Goal: Task Accomplishment & Management: Manage account settings

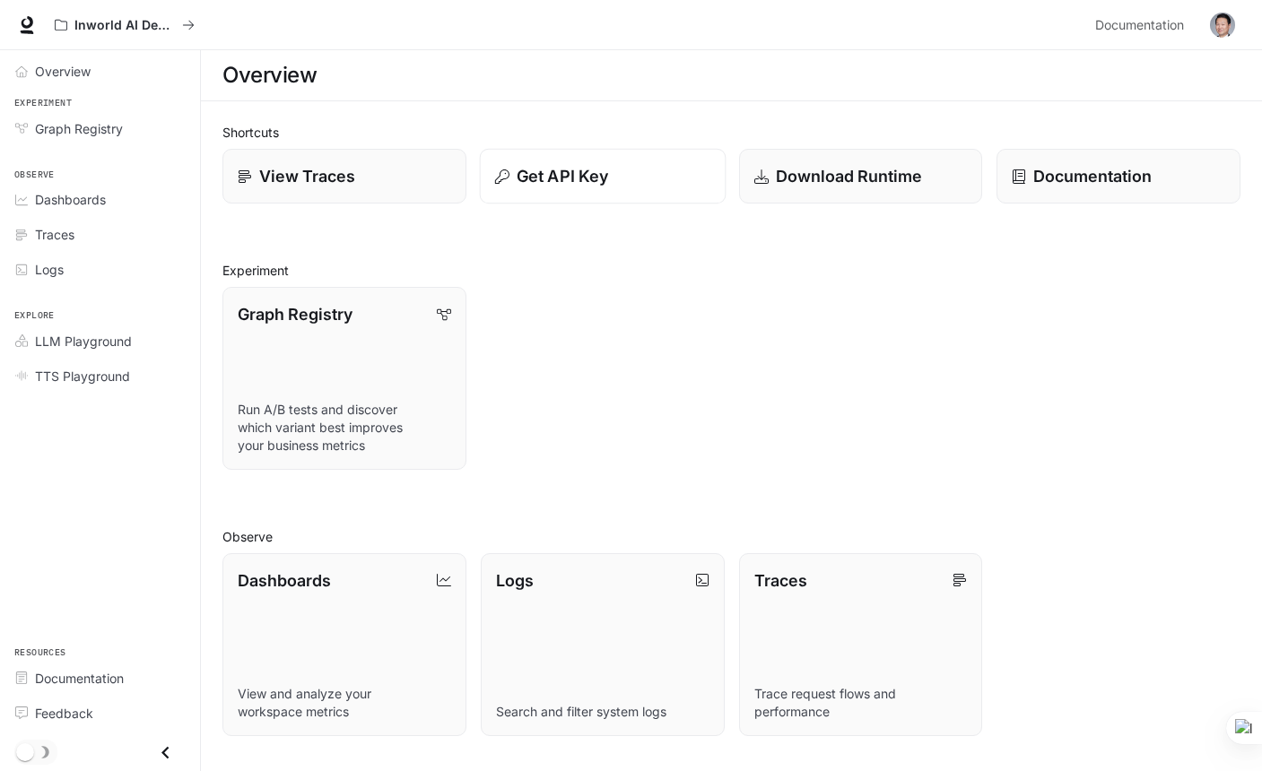
click at [603, 178] on p "Get API Key" at bounding box center [561, 176] width 91 height 24
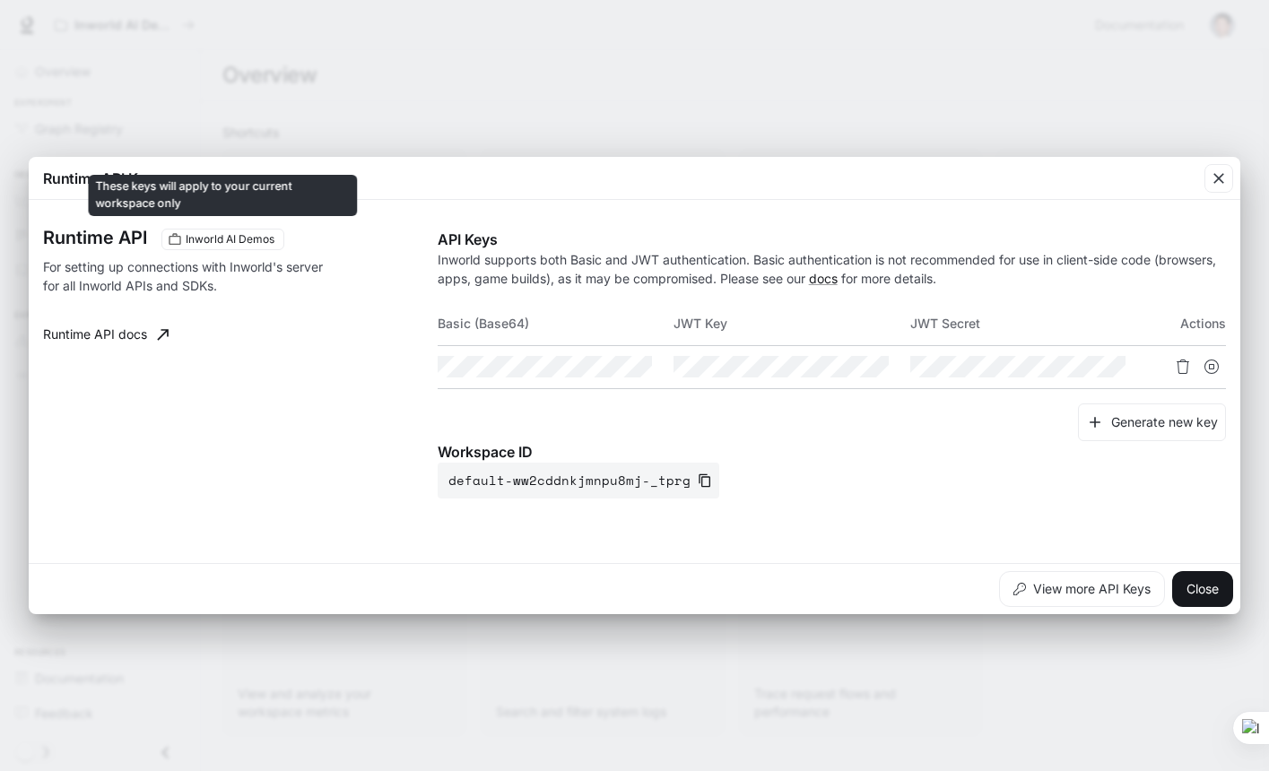
click at [234, 239] on span "Inworld AI Demos" at bounding box center [229, 239] width 103 height 16
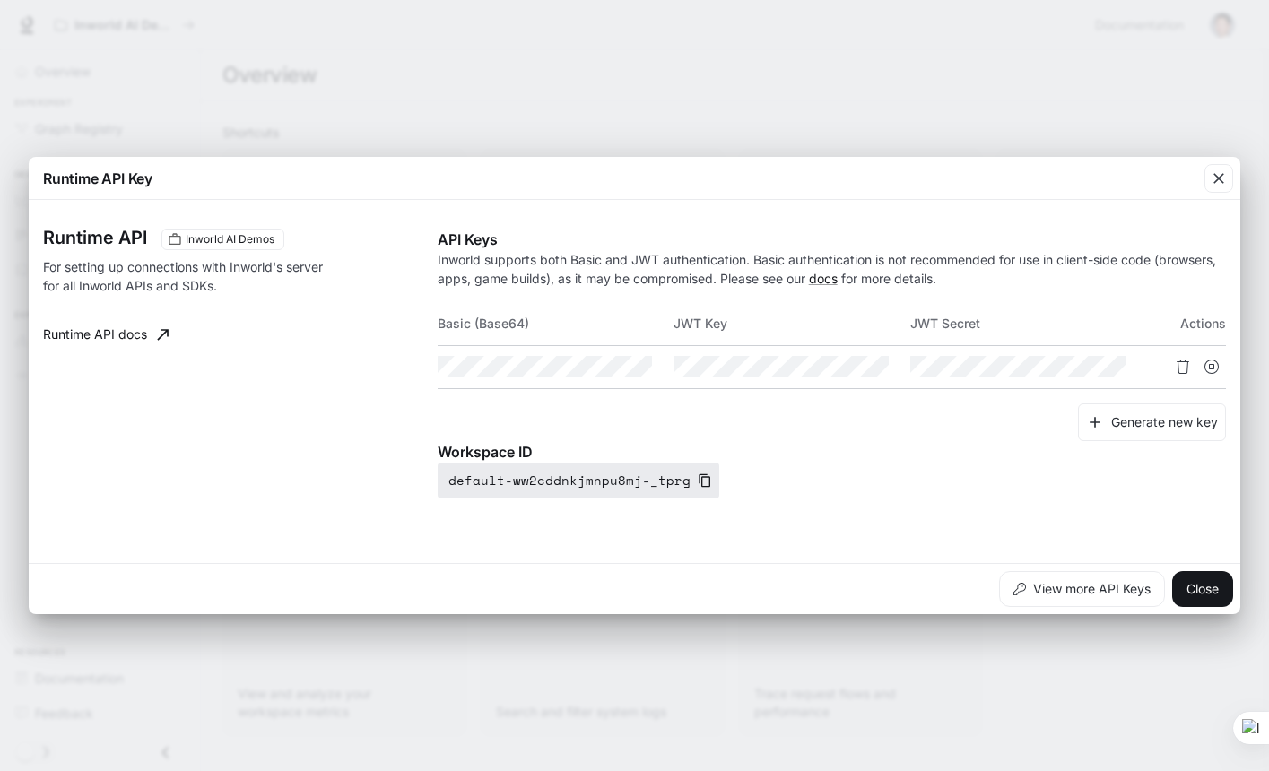
click at [698, 480] on icon "button" at bounding box center [705, 480] width 14 height 14
click at [1190, 591] on button "Close" at bounding box center [1202, 589] width 61 height 36
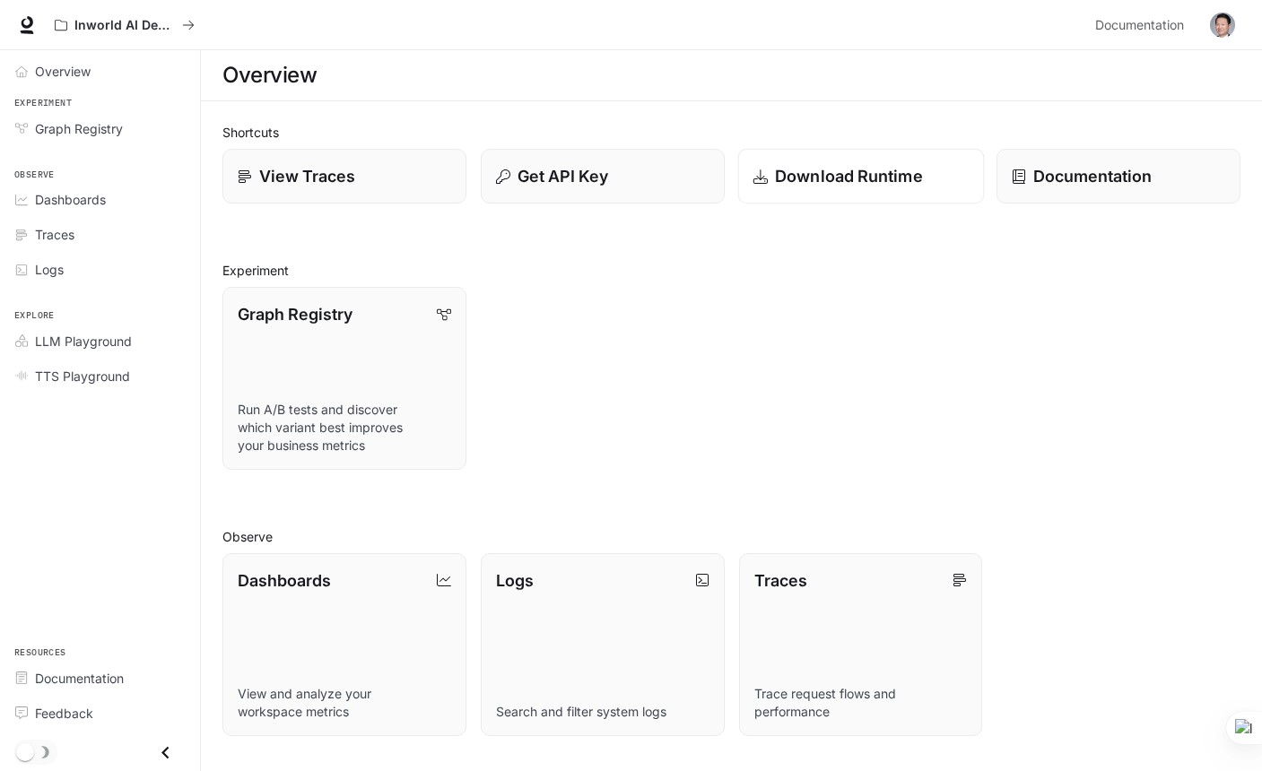
click at [858, 173] on p "Download Runtime" at bounding box center [849, 176] width 148 height 24
click at [68, 346] on span "LLM Playground" at bounding box center [83, 341] width 97 height 19
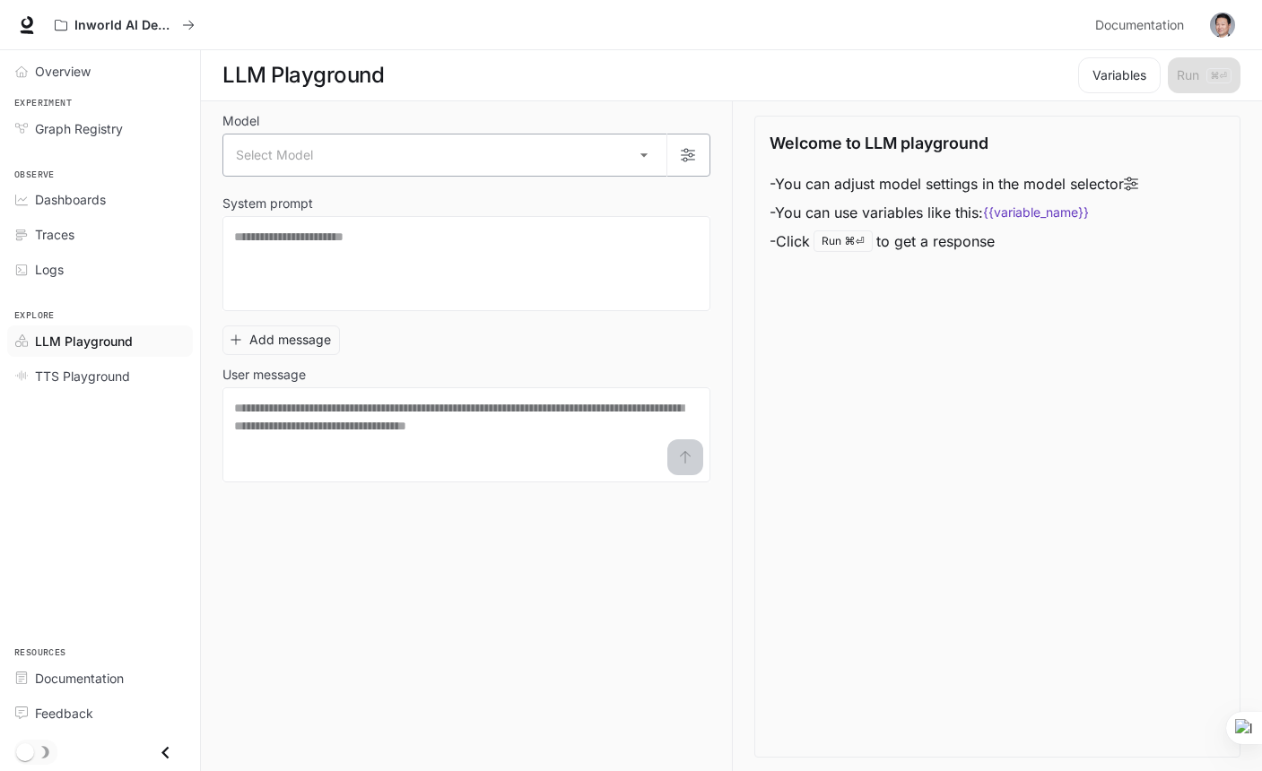
click at [385, 159] on body "Skip to main content Inworld AI Demos Documentation Documentation Portal Overvi…" at bounding box center [631, 386] width 1262 height 772
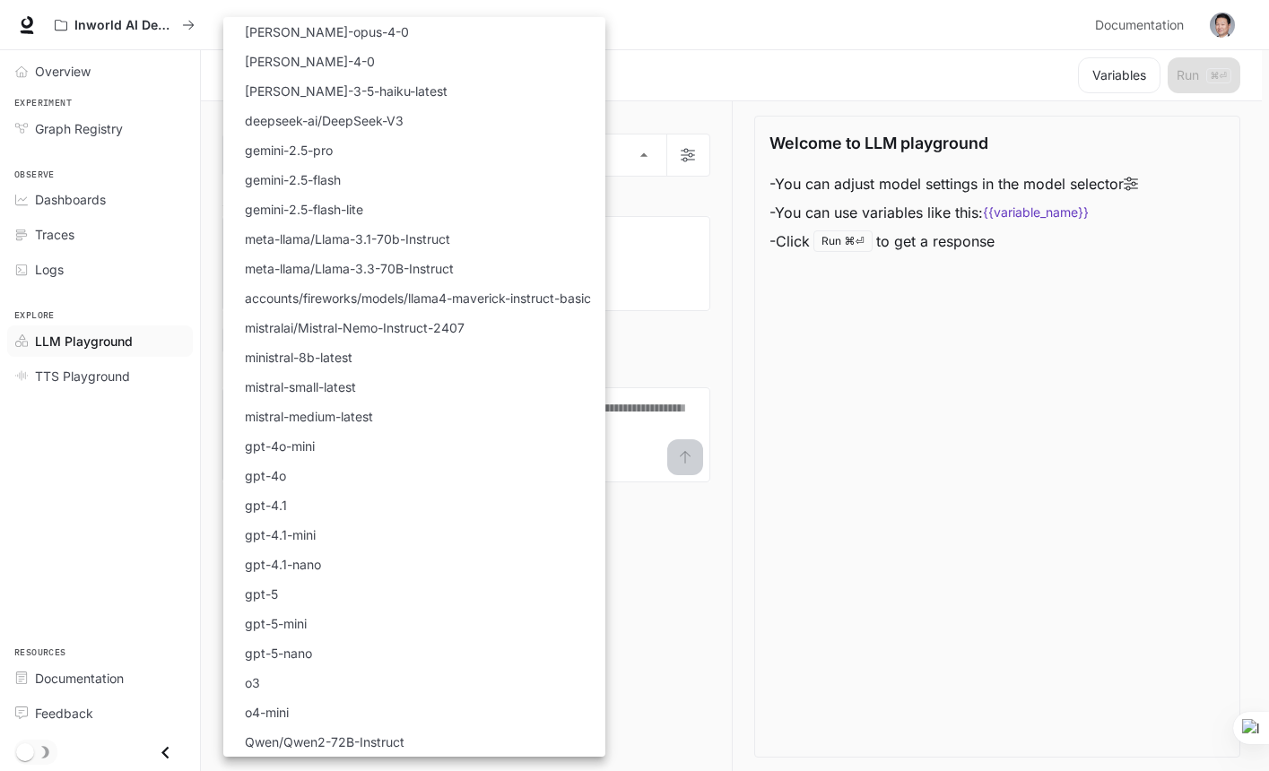
click at [369, 211] on li "gemini-2.5-flash-lite" at bounding box center [414, 210] width 382 height 30
type input "**********"
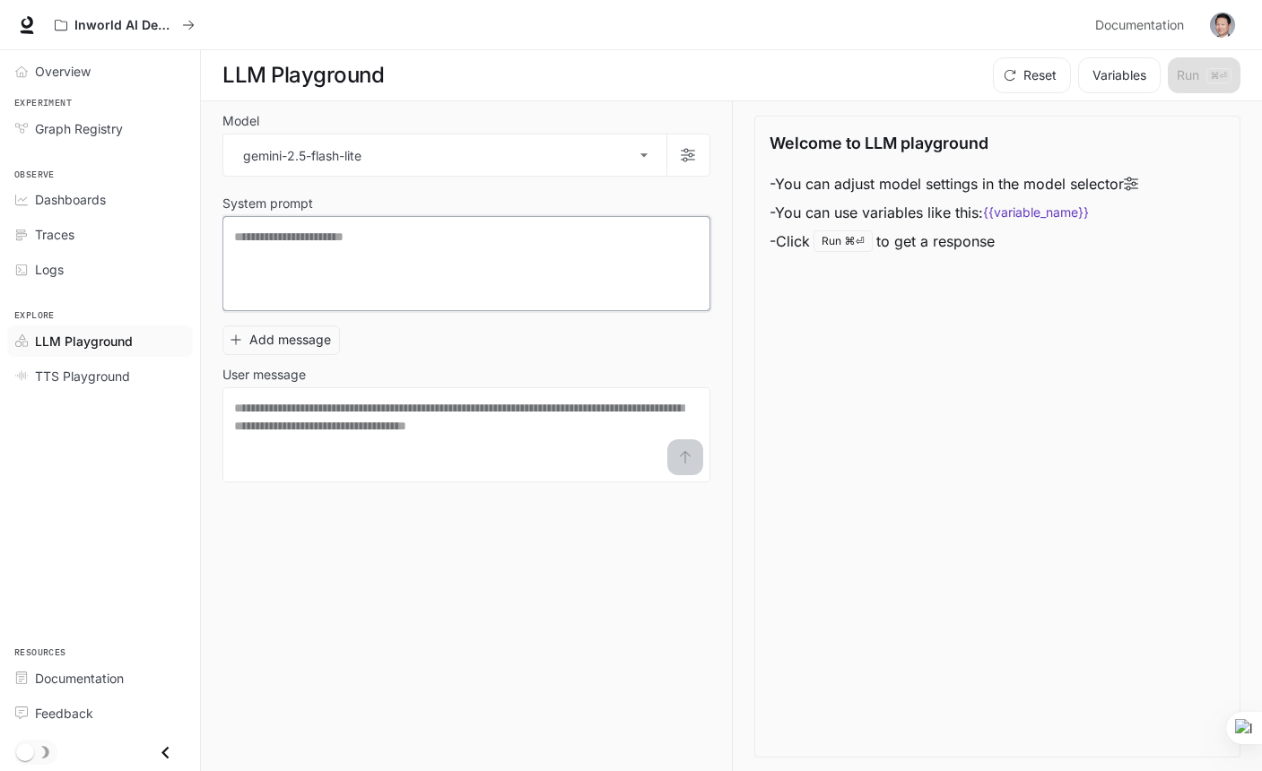
click at [384, 253] on textarea at bounding box center [466, 264] width 464 height 72
type textarea "*"
type textarea "*****"
click at [1202, 71] on div "Reset Variables Run ⌘⏎" at bounding box center [1112, 75] width 255 height 36
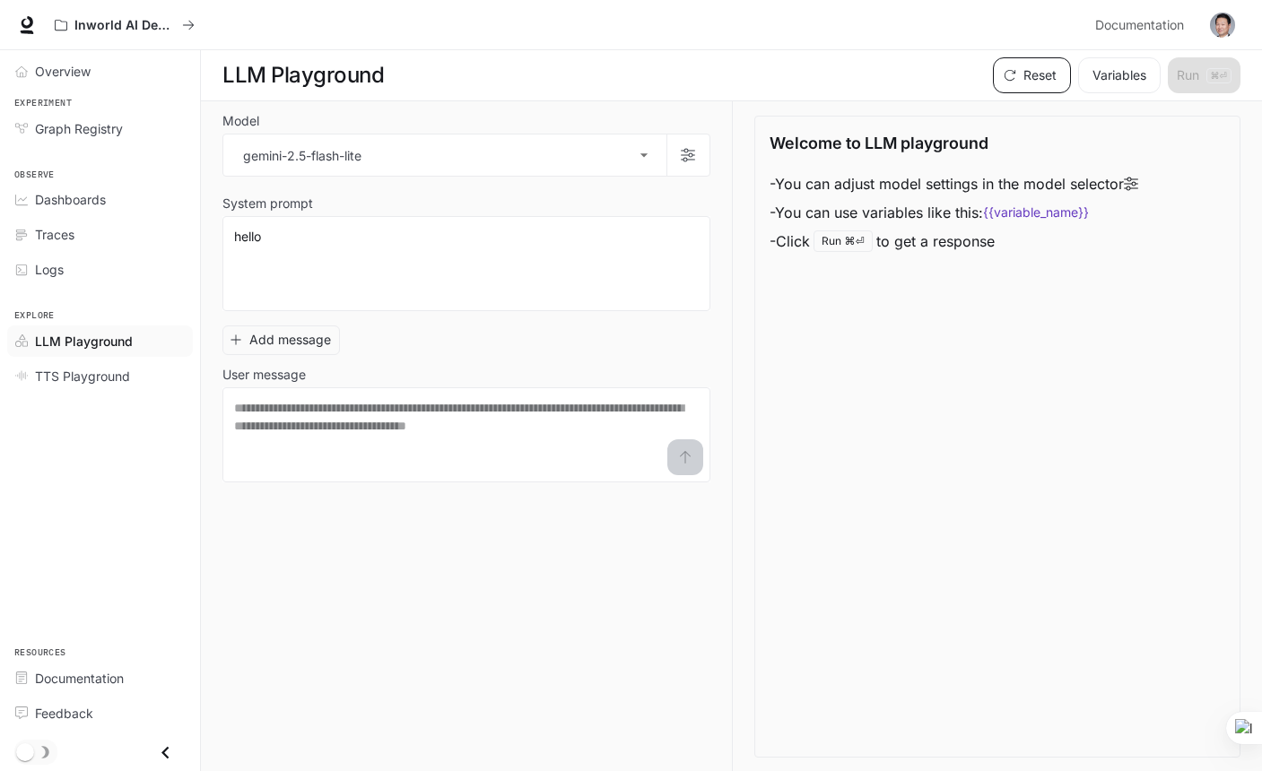
click at [1036, 87] on button "Reset" at bounding box center [1032, 75] width 78 height 36
click at [447, 256] on textarea at bounding box center [466, 264] width 464 height 72
click at [380, 418] on textarea at bounding box center [466, 435] width 464 height 72
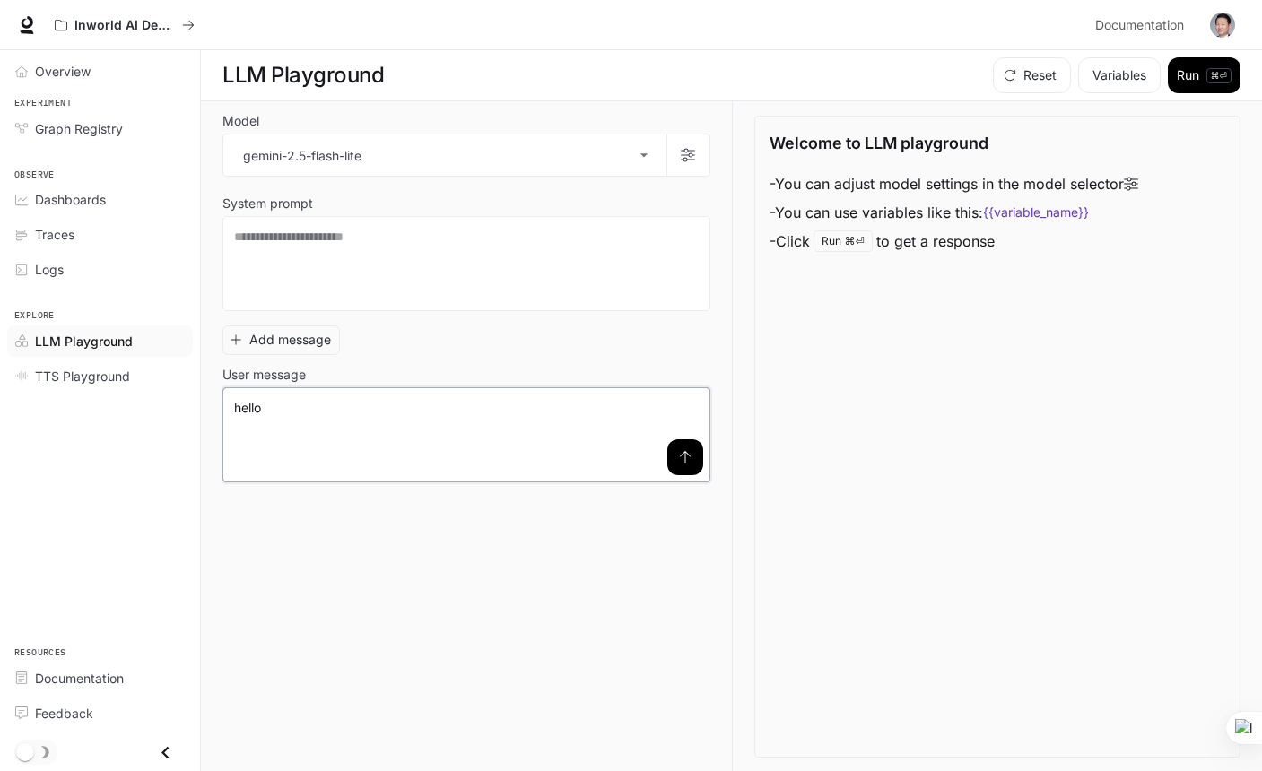
type textarea "*****"
click at [0, 0] on sider-quick-compose-btn at bounding box center [0, 0] width 0 height 0
click at [505, 280] on textarea at bounding box center [466, 264] width 464 height 72
type textarea "**********"
click at [1209, 68] on p "⌘⏎" at bounding box center [1218, 75] width 25 height 15
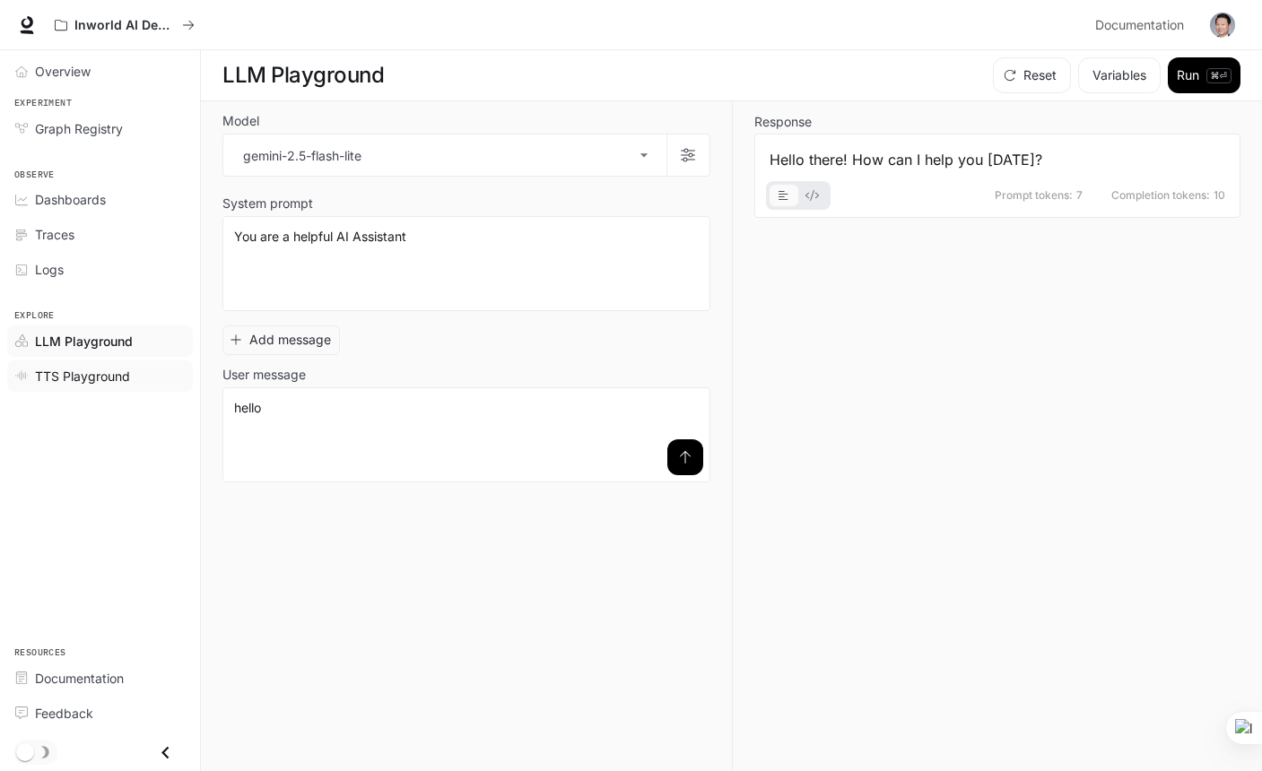
click at [95, 384] on span "TTS Playground" at bounding box center [82, 376] width 95 height 19
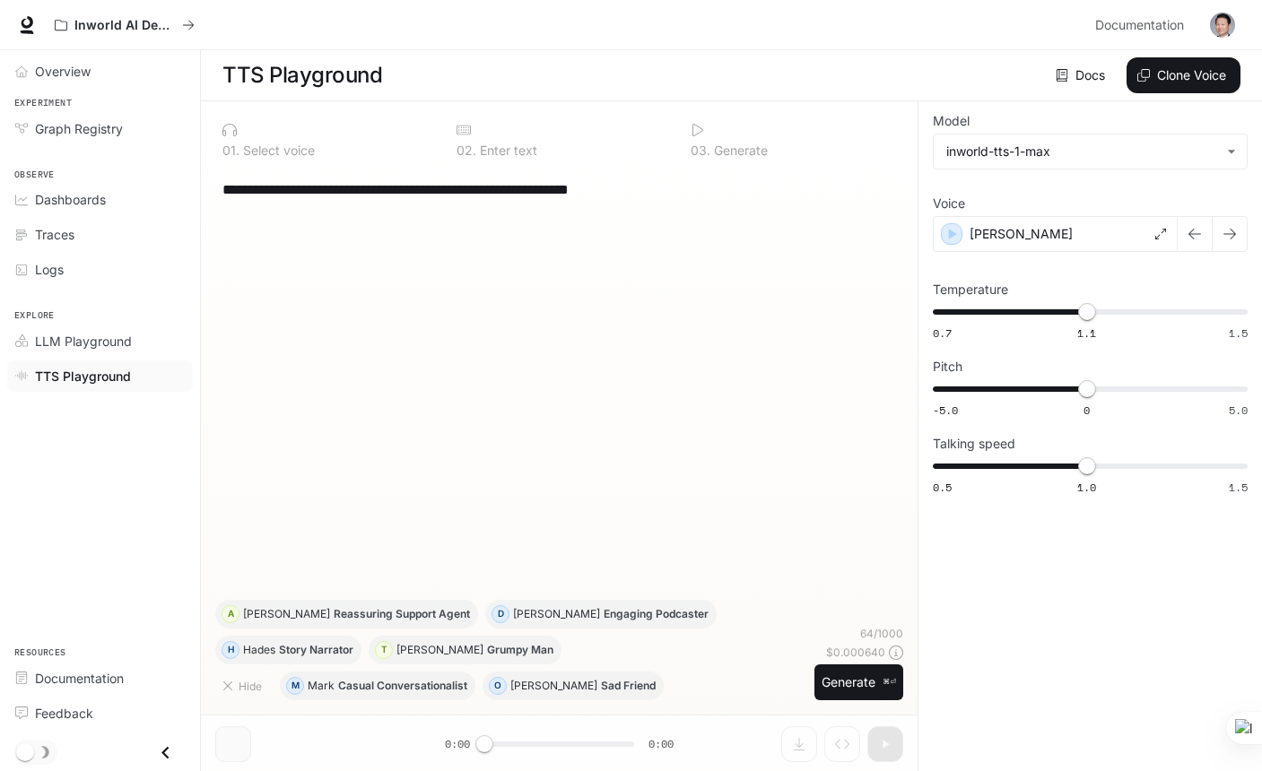
click at [717, 238] on div "**********" at bounding box center [559, 384] width 688 height 432
click at [700, 195] on textarea "**********" at bounding box center [558, 189] width 673 height 21
click at [525, 181] on textarea "**********" at bounding box center [558, 189] width 673 height 21
click at [834, 677] on button "Generate ⌘⏎" at bounding box center [858, 682] width 89 height 37
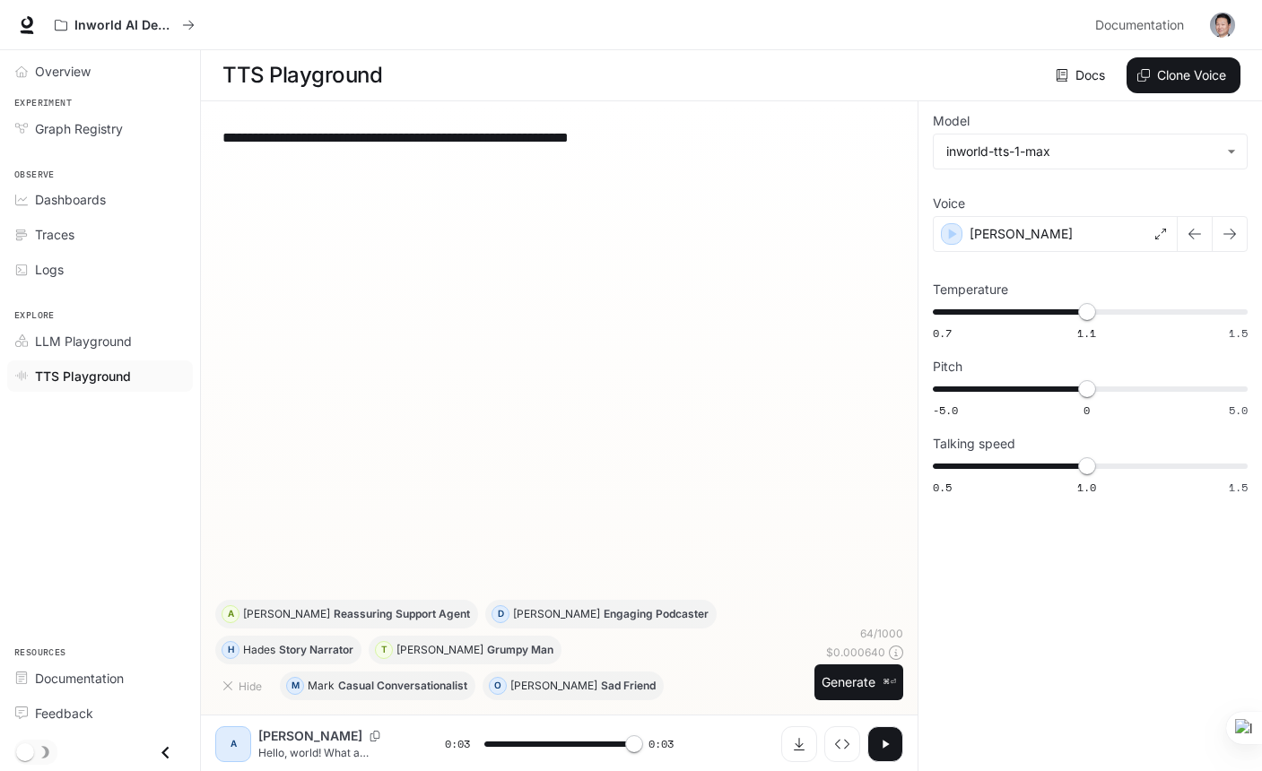
type input "*"
click at [1091, 158] on body "**********" at bounding box center [631, 386] width 1262 height 772
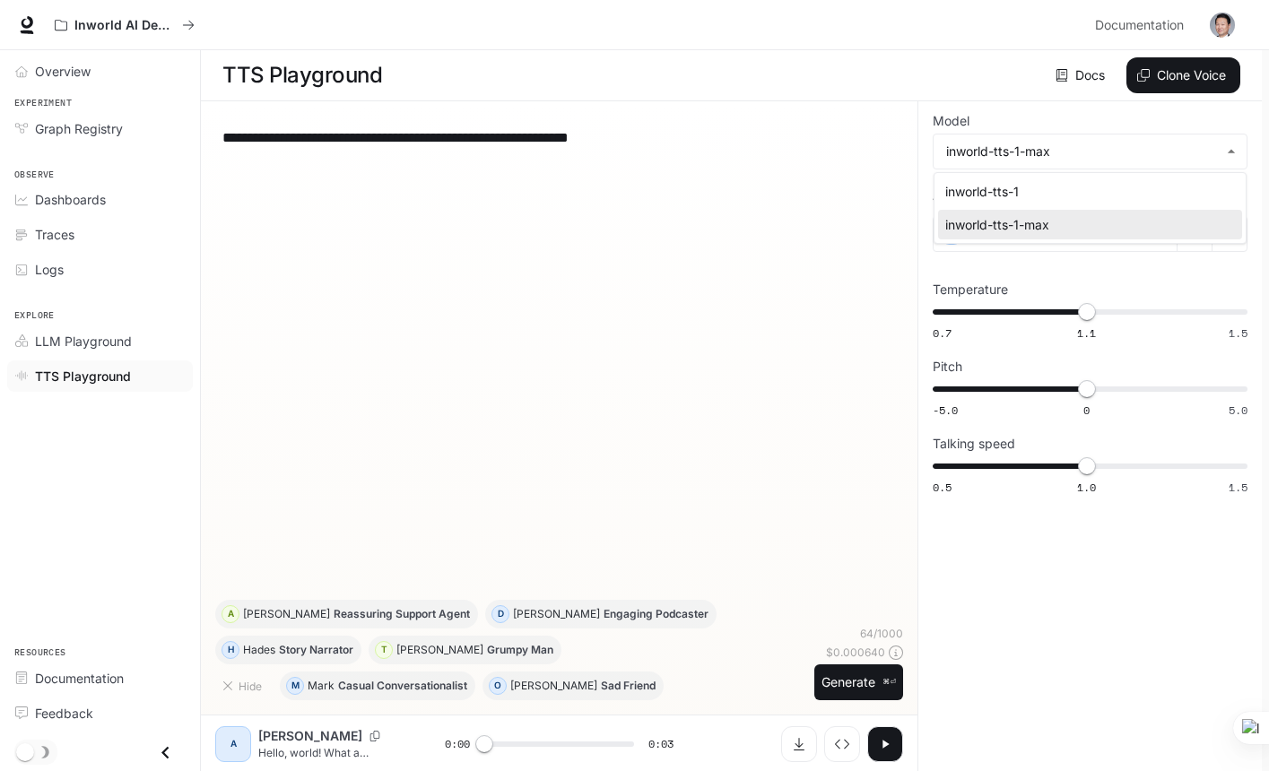
click at [729, 247] on div at bounding box center [634, 385] width 1269 height 771
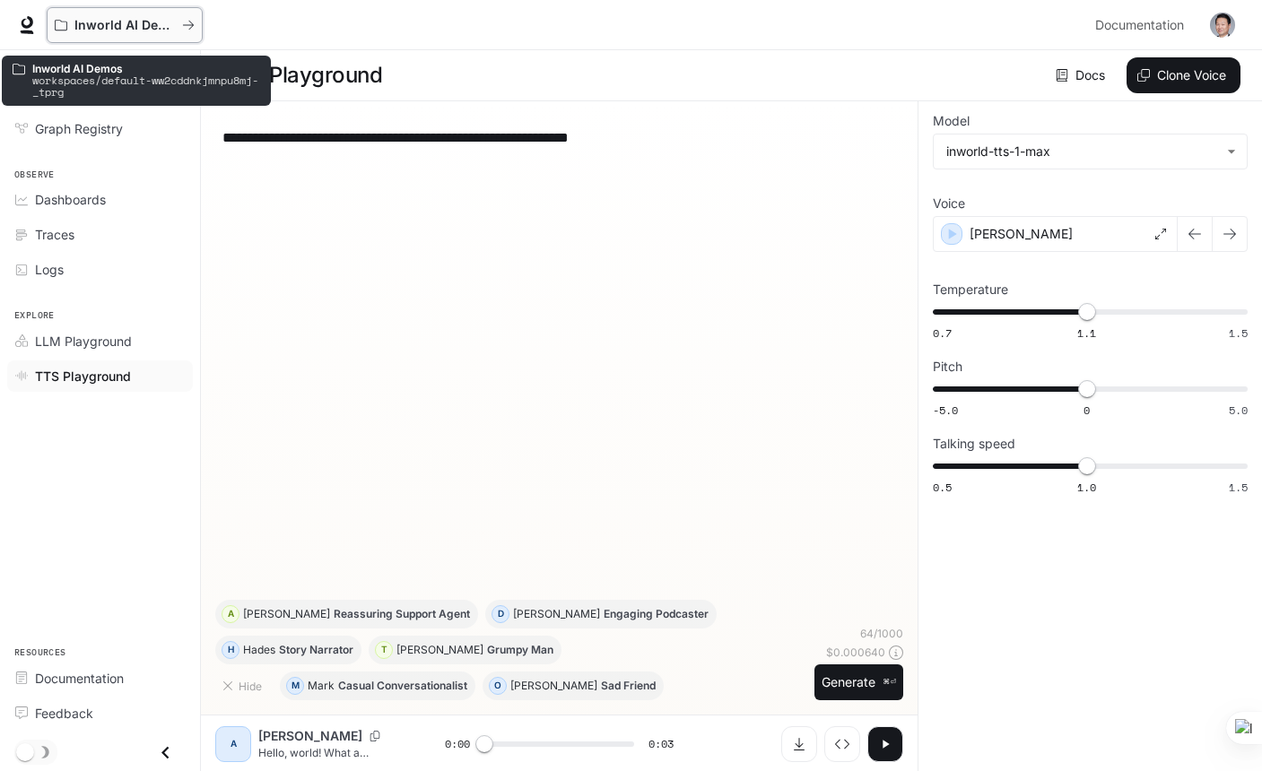
click at [134, 30] on p "Inworld AI Demos" at bounding box center [124, 25] width 100 height 15
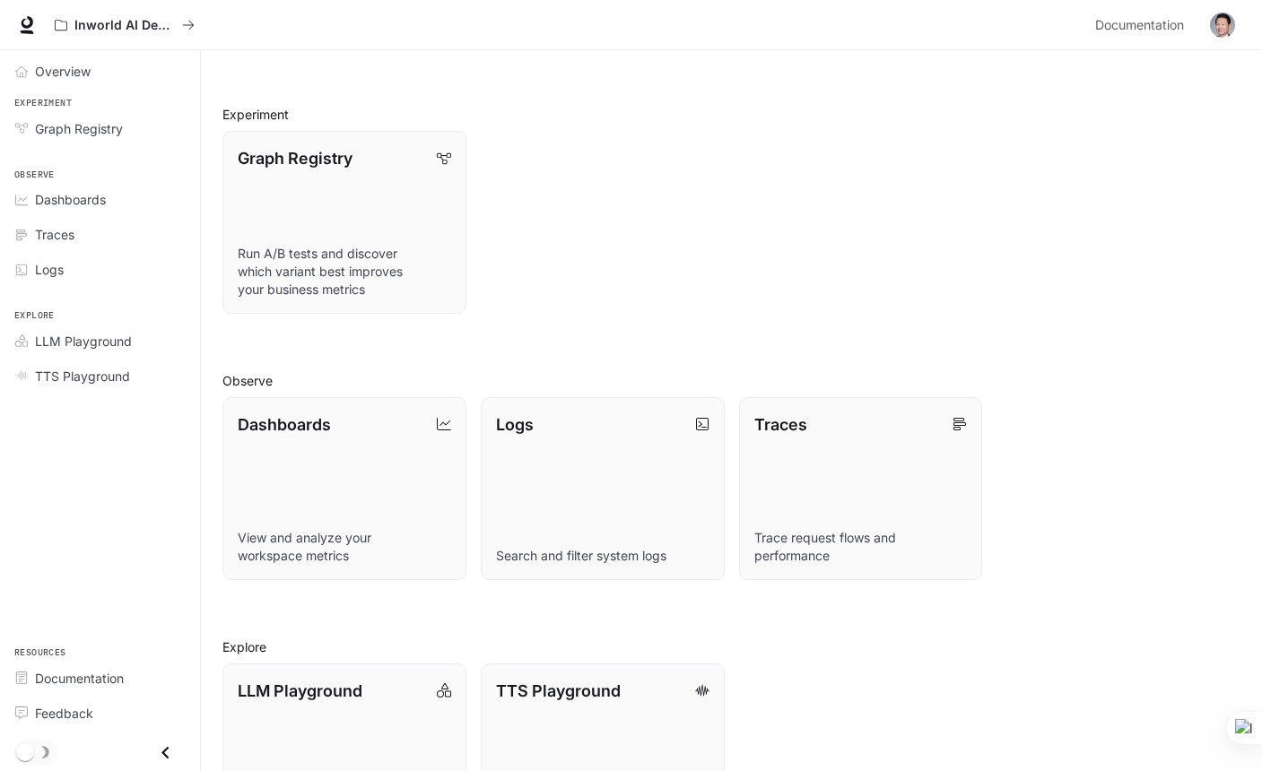
scroll to position [160, 0]
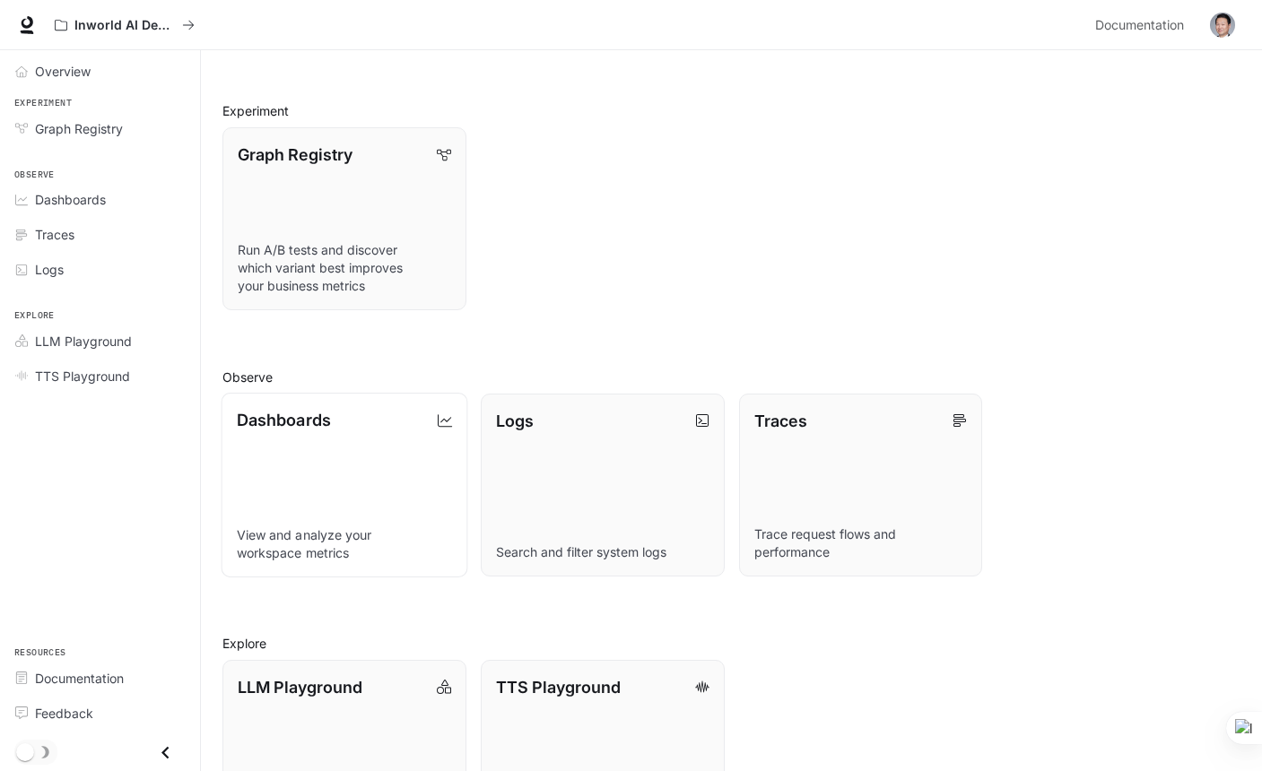
click at [300, 507] on link "Dashboards View and analyze your workspace metrics" at bounding box center [344, 485] width 246 height 185
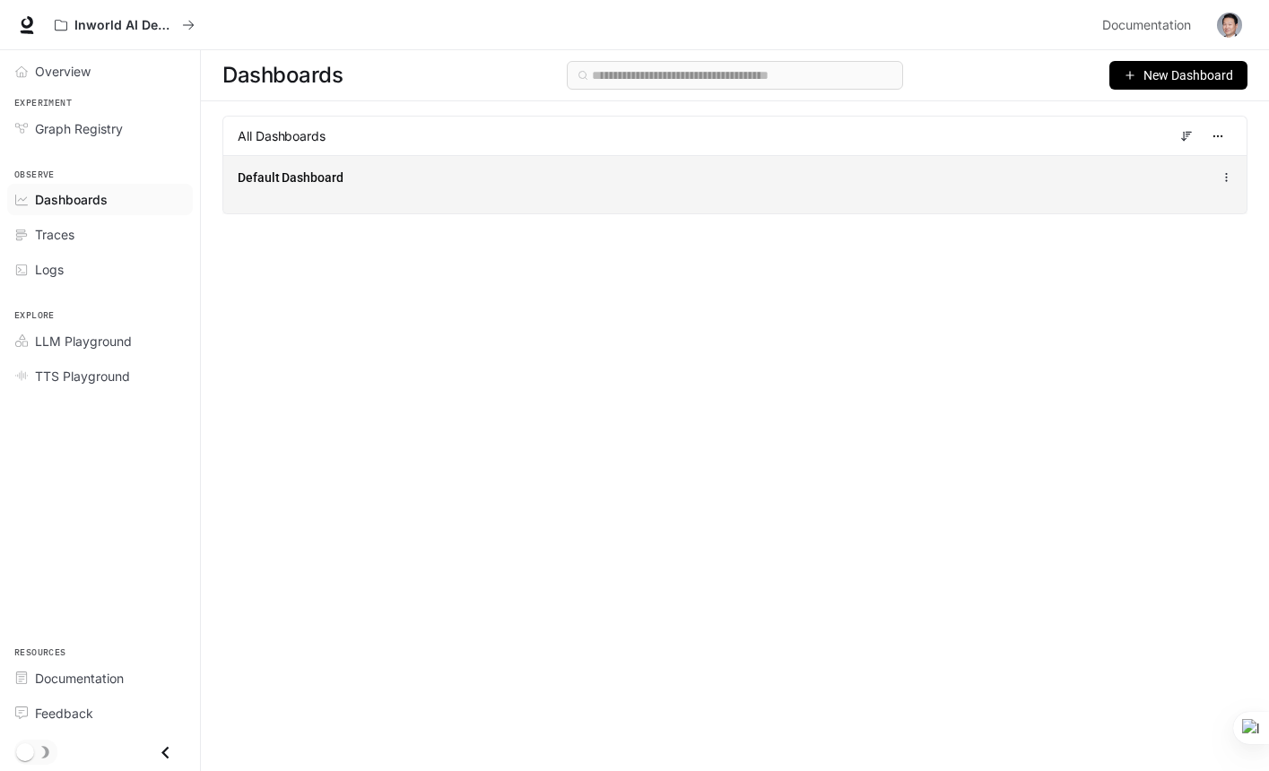
click at [312, 181] on span "Default Dashboard" at bounding box center [291, 178] width 106 height 18
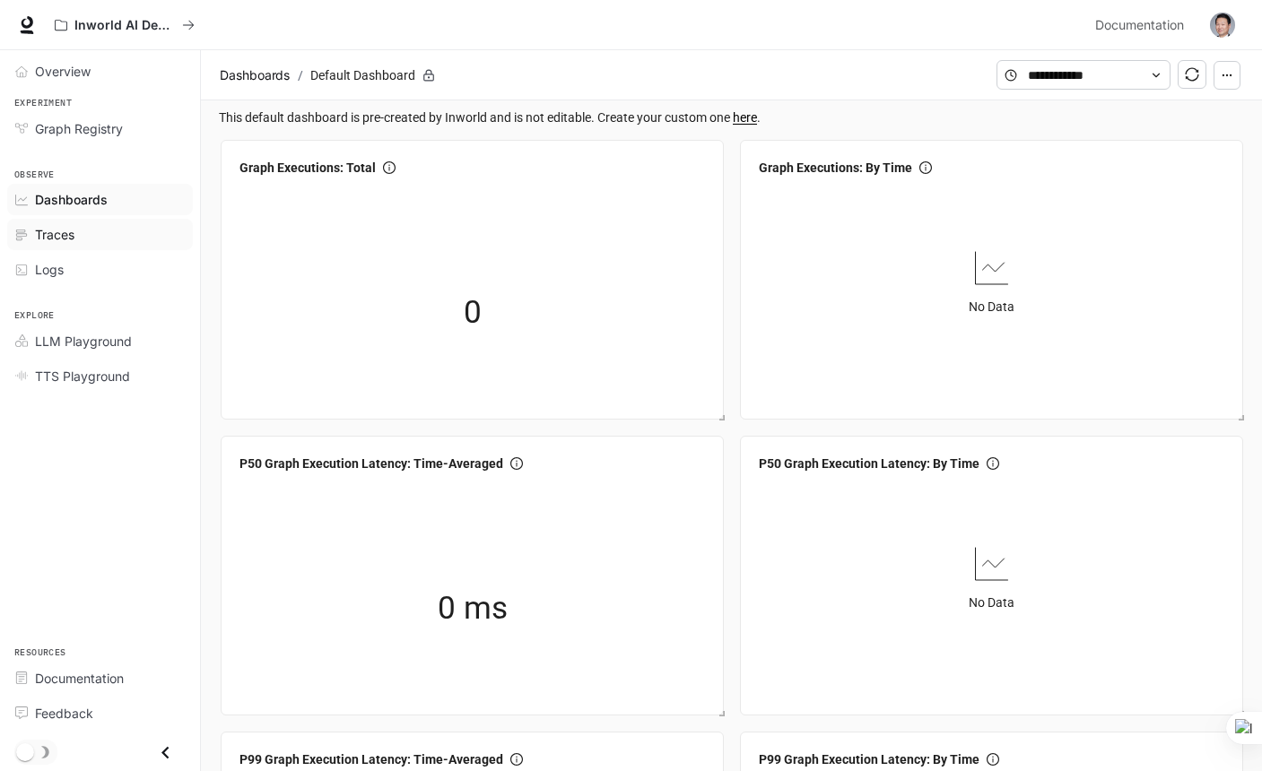
click at [102, 244] on div "Traces" at bounding box center [110, 234] width 150 height 19
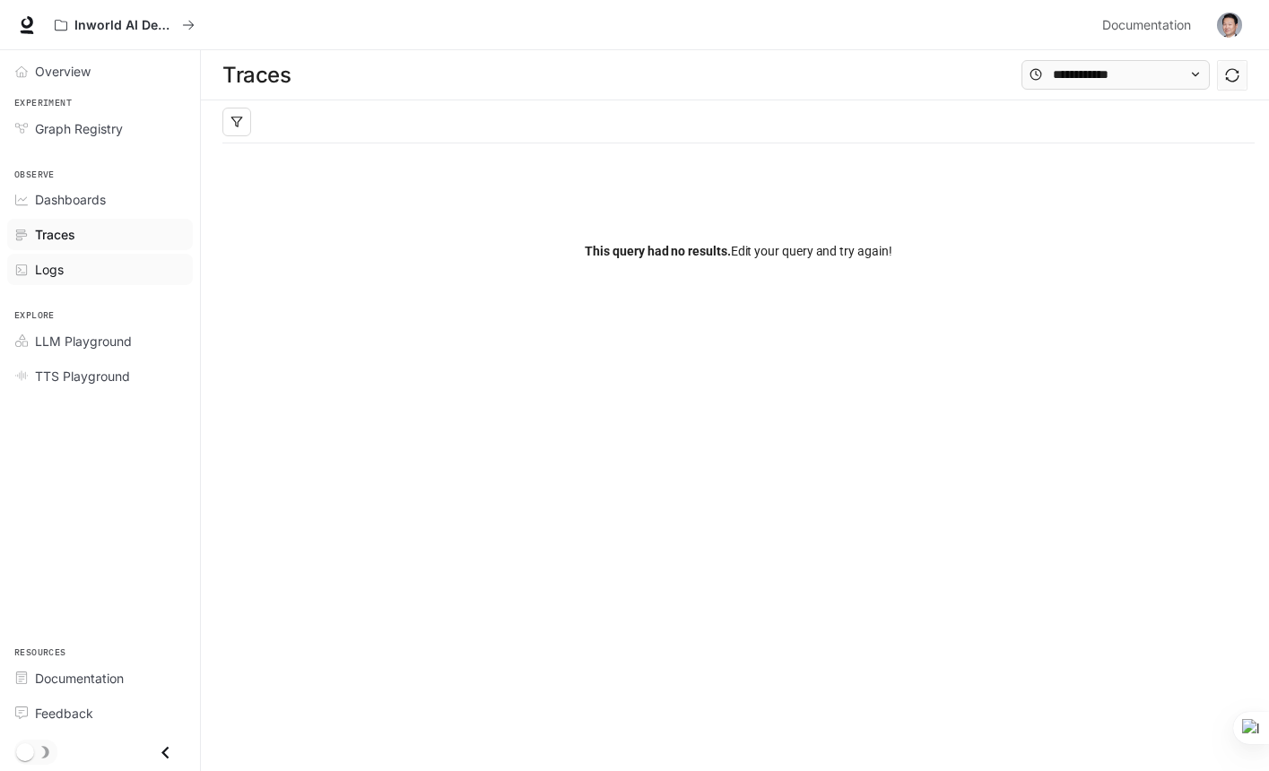
click at [78, 272] on div "Logs" at bounding box center [110, 269] width 150 height 19
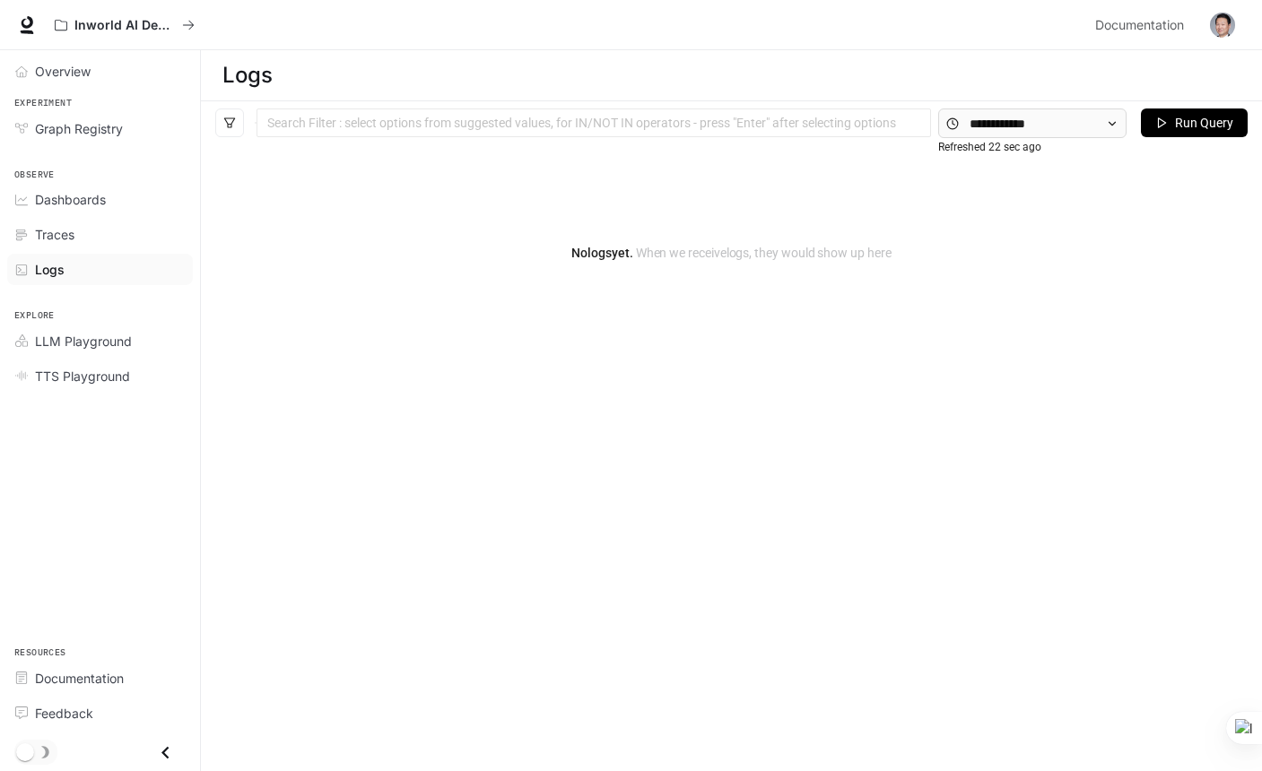
click at [1214, 29] on img "button" at bounding box center [1222, 25] width 25 height 25
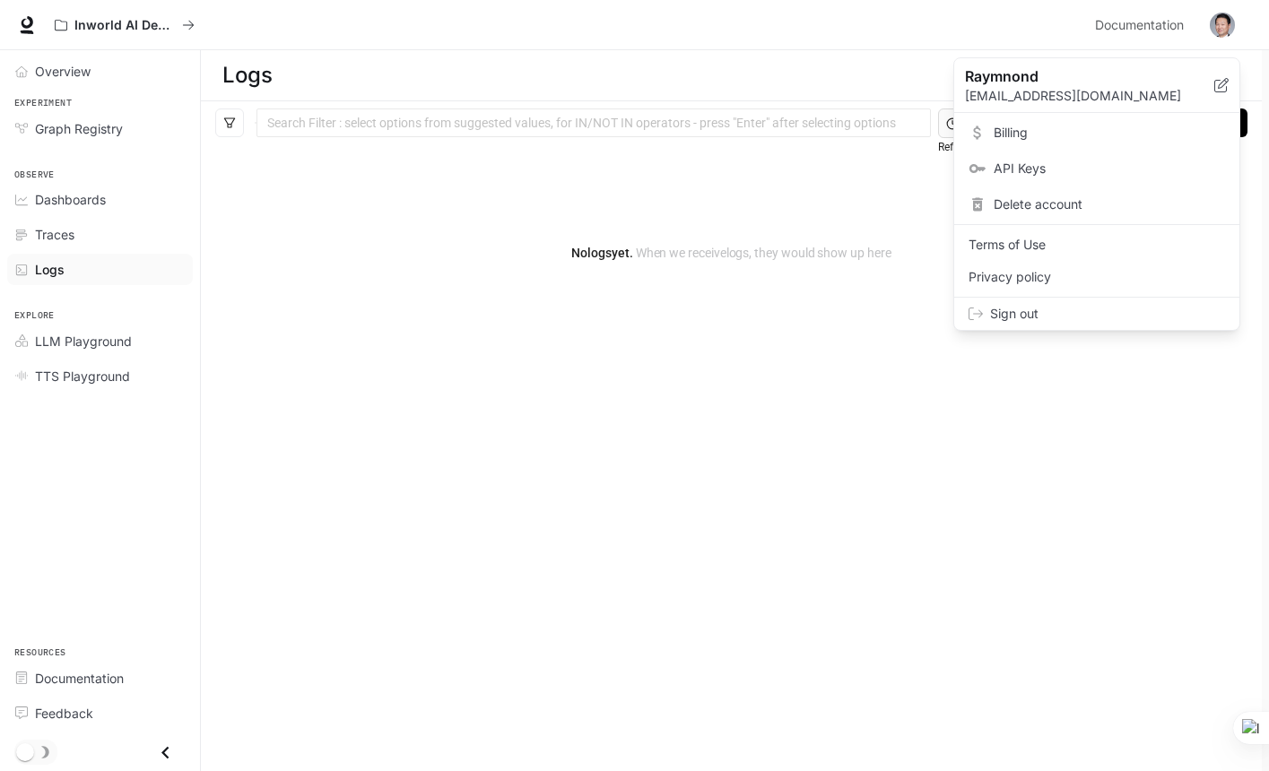
click at [1027, 131] on span "Billing" at bounding box center [1108, 133] width 231 height 18
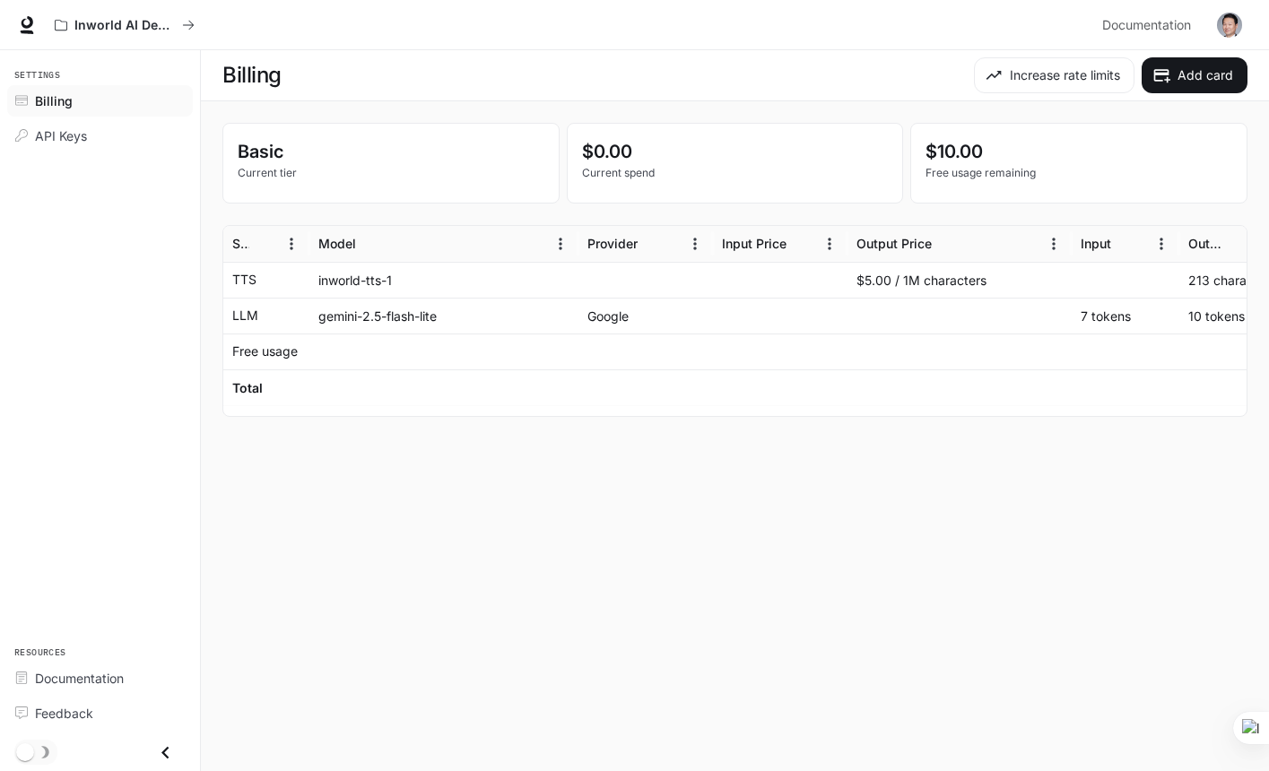
click at [405, 364] on div at bounding box center [443, 352] width 269 height 36
click at [121, 132] on div "API Keys" at bounding box center [110, 135] width 150 height 19
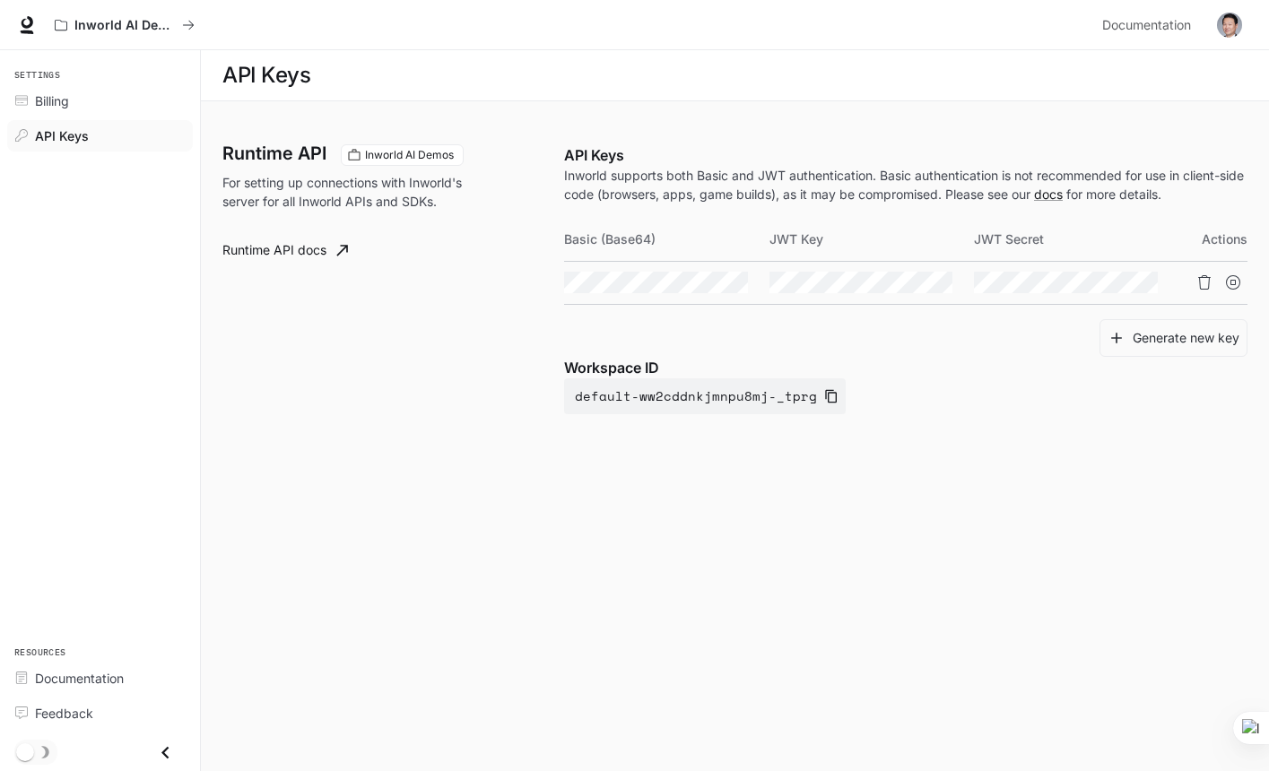
click at [249, 258] on link "Runtime API docs" at bounding box center [285, 250] width 140 height 36
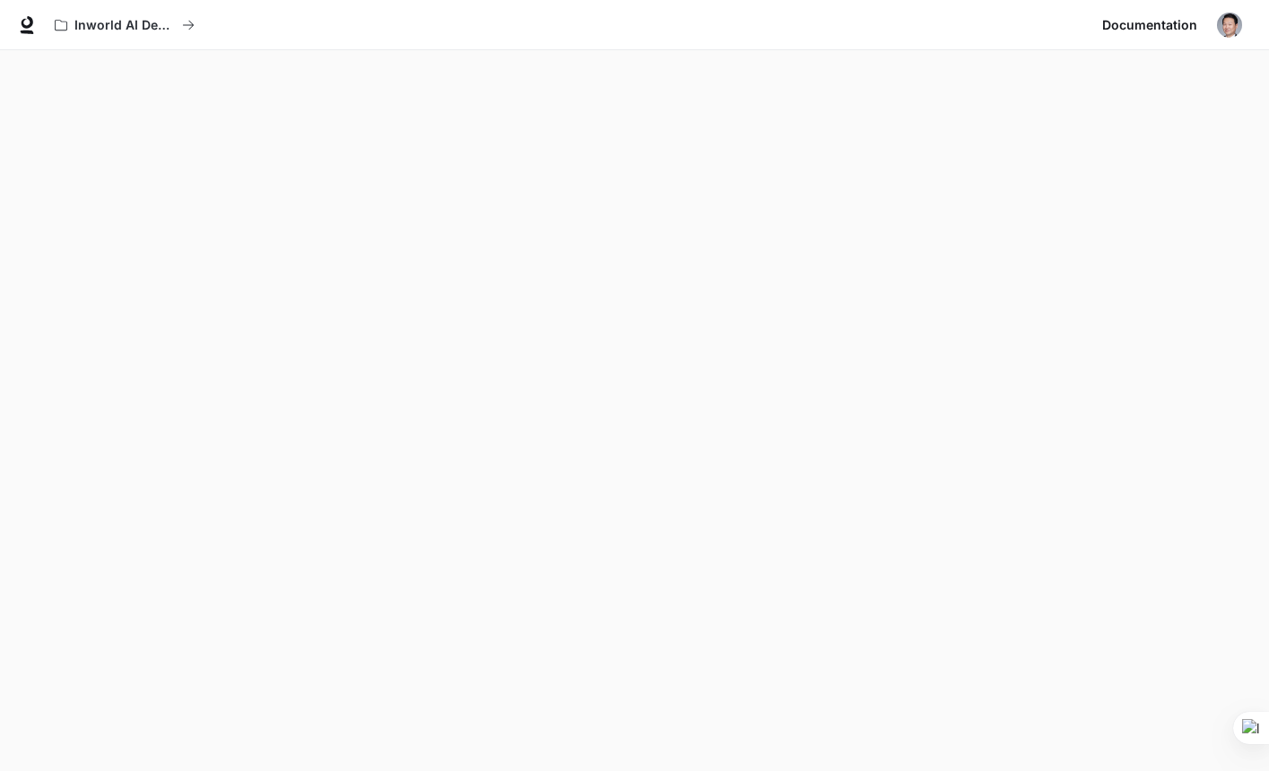
click at [1234, 25] on img "button" at bounding box center [1229, 25] width 25 height 25
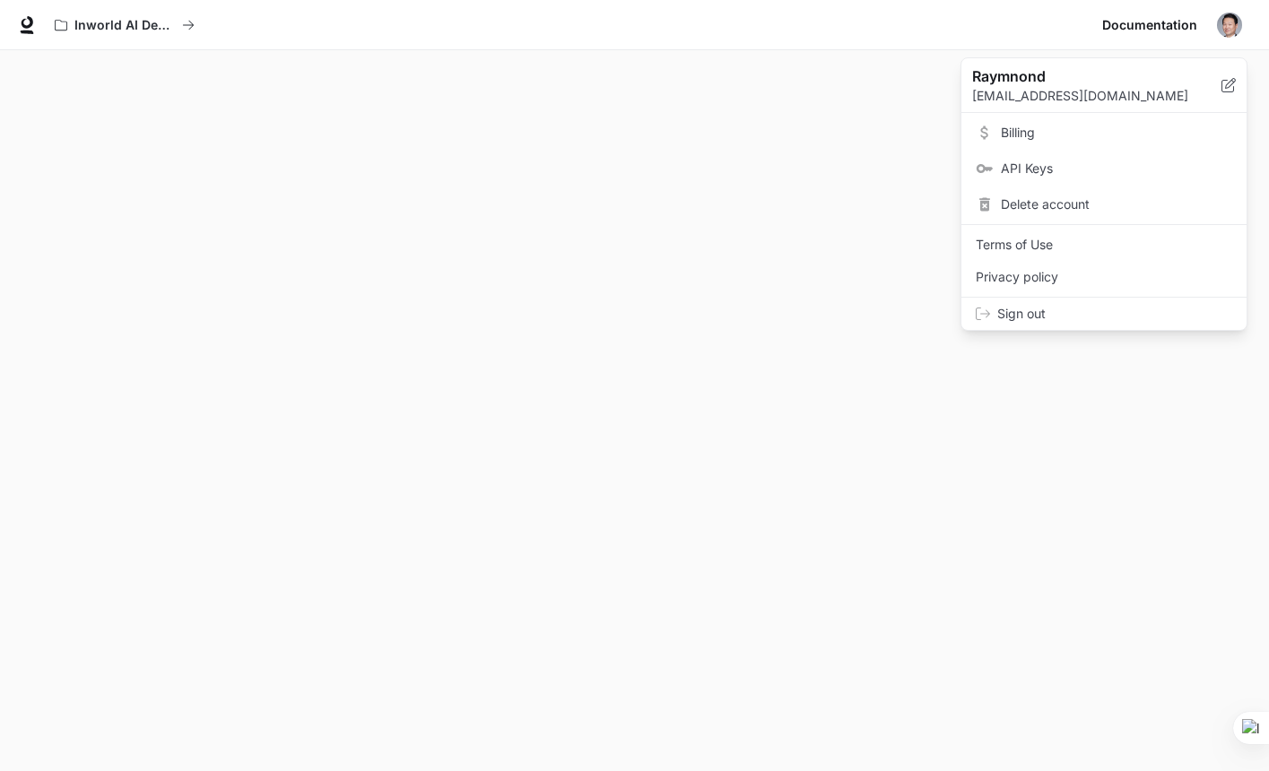
click at [1051, 168] on span "API Keys" at bounding box center [1116, 169] width 231 height 18
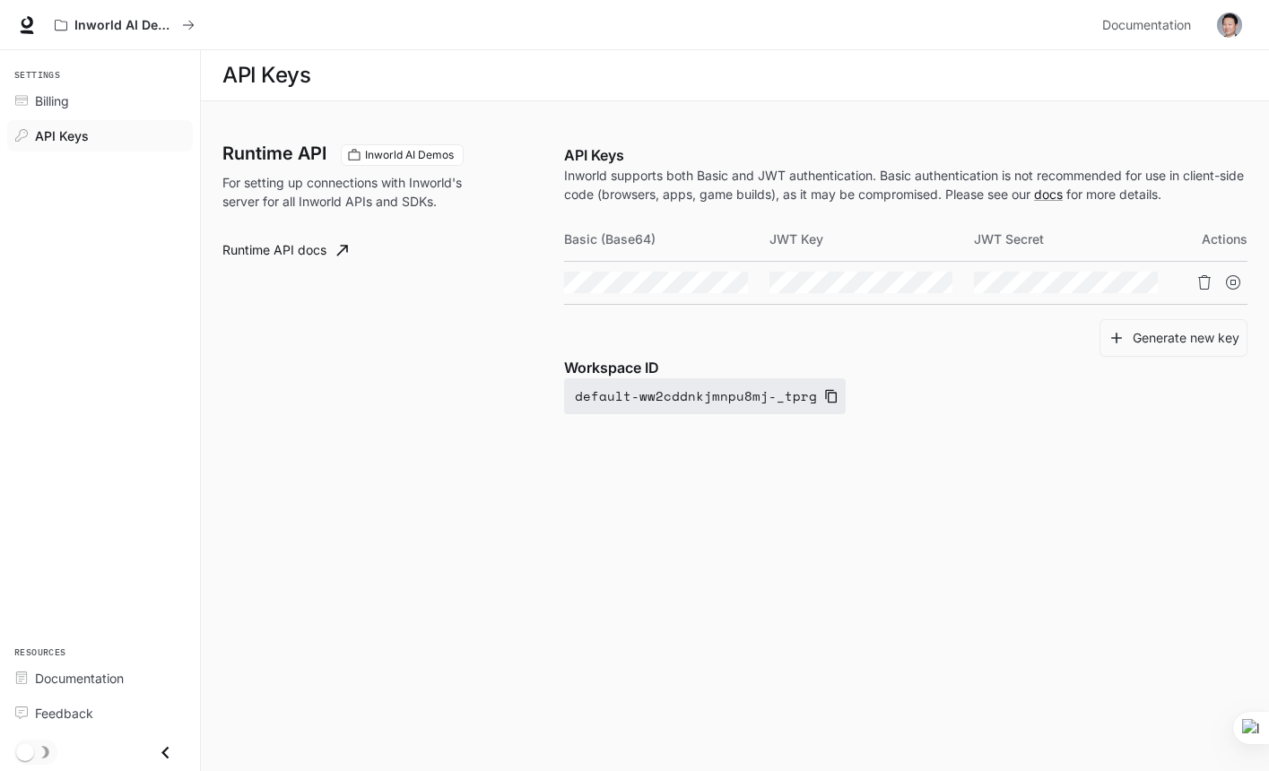
click at [824, 394] on icon "button" at bounding box center [831, 396] width 14 height 14
click at [886, 294] on td at bounding box center [871, 282] width 205 height 43
click at [724, 282] on button "Copy Basic (Base64)" at bounding box center [732, 282] width 30 height 30
click at [935, 280] on icon "Copy Key" at bounding box center [937, 282] width 13 height 14
drag, startPoint x: 665, startPoint y: 237, endPoint x: 565, endPoint y: 239, distance: 100.4
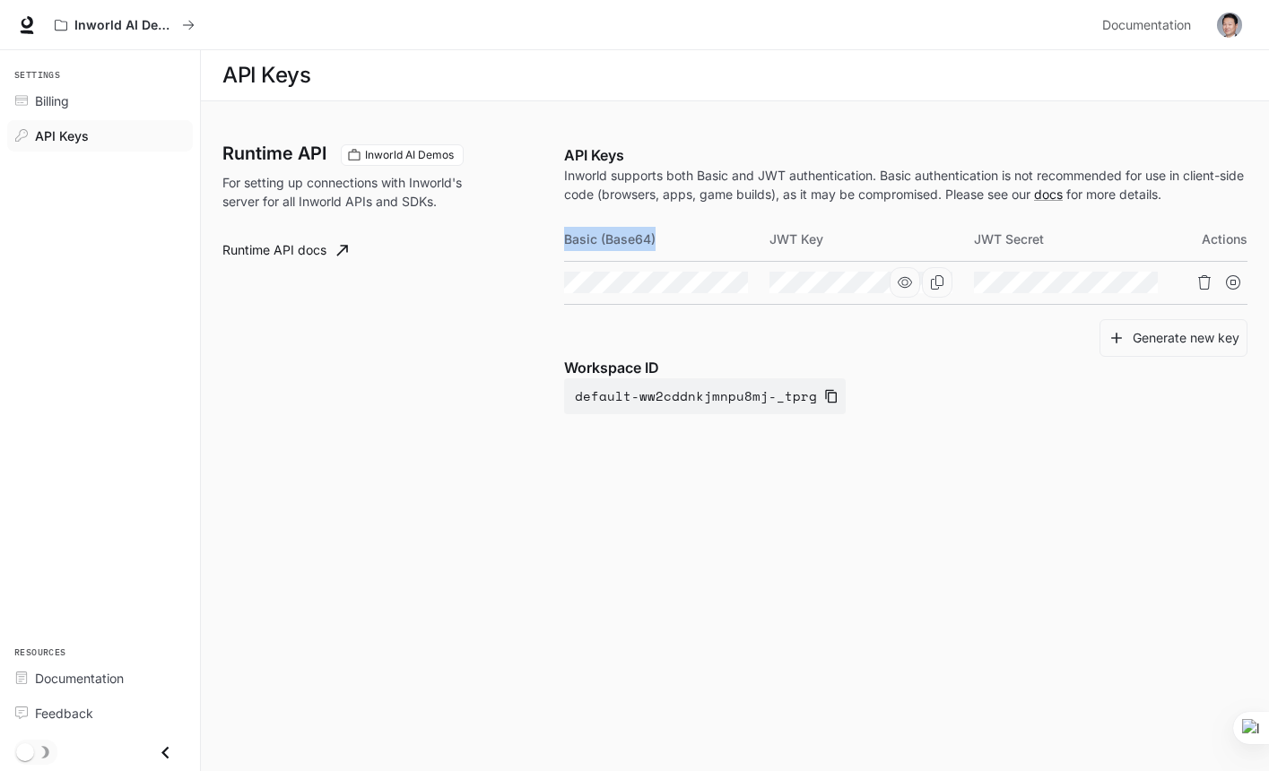
click at [565, 239] on th "Basic (Base64)" at bounding box center [666, 239] width 205 height 43
copy th "Basic (Base64)"
click at [940, 286] on icon "Copy Key" at bounding box center [937, 282] width 14 height 14
click at [1151, 280] on button "Copy Secret" at bounding box center [1142, 282] width 30 height 30
